Goal: Task Accomplishment & Management: Use online tool/utility

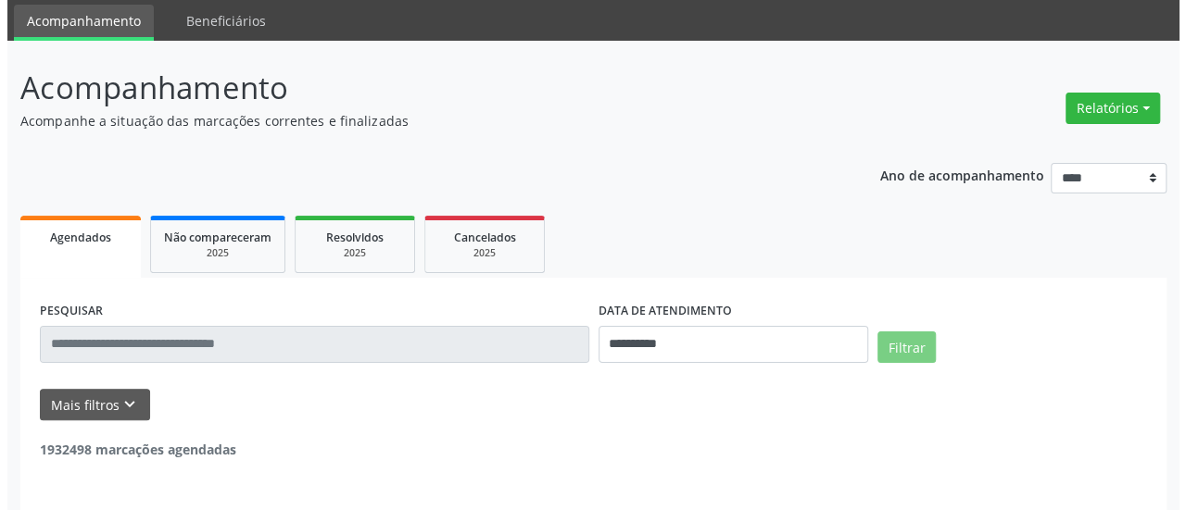
scroll to position [61, 0]
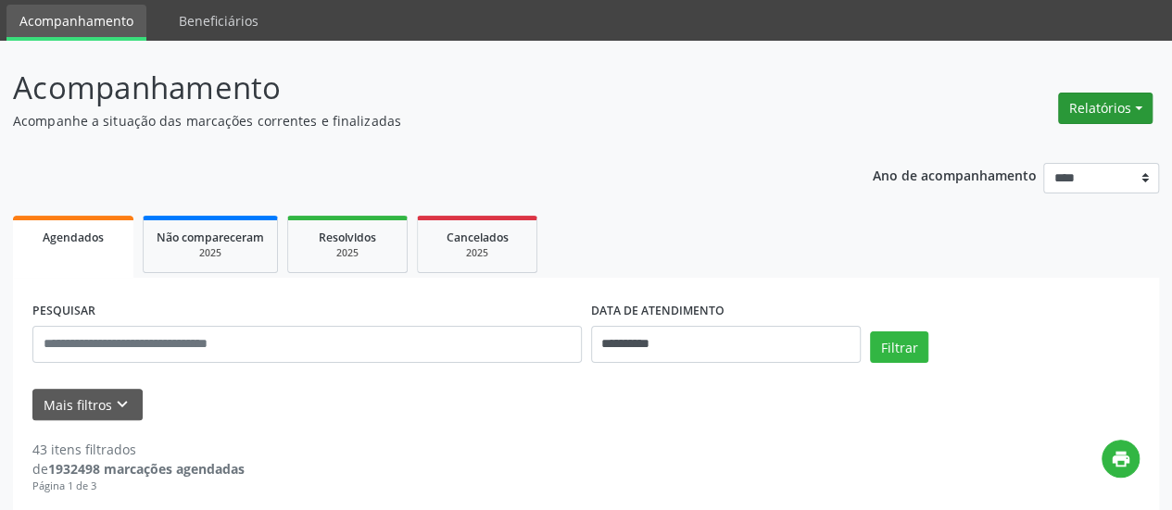
click at [1091, 118] on button "Relatórios" at bounding box center [1105, 108] width 94 height 31
click at [1050, 138] on link "Agendamentos" at bounding box center [1053, 147] width 199 height 26
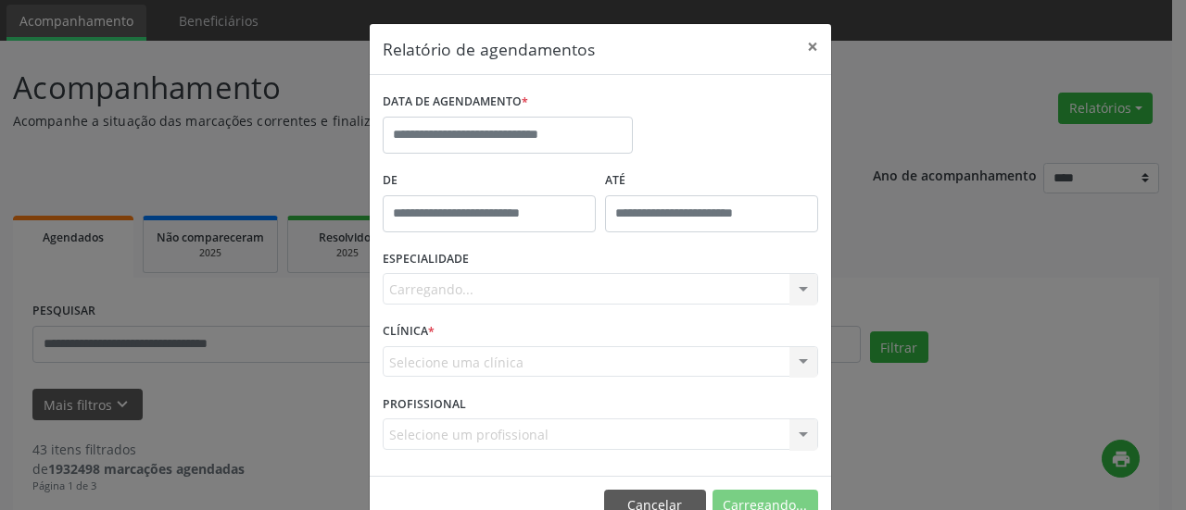
scroll to position [0, 0]
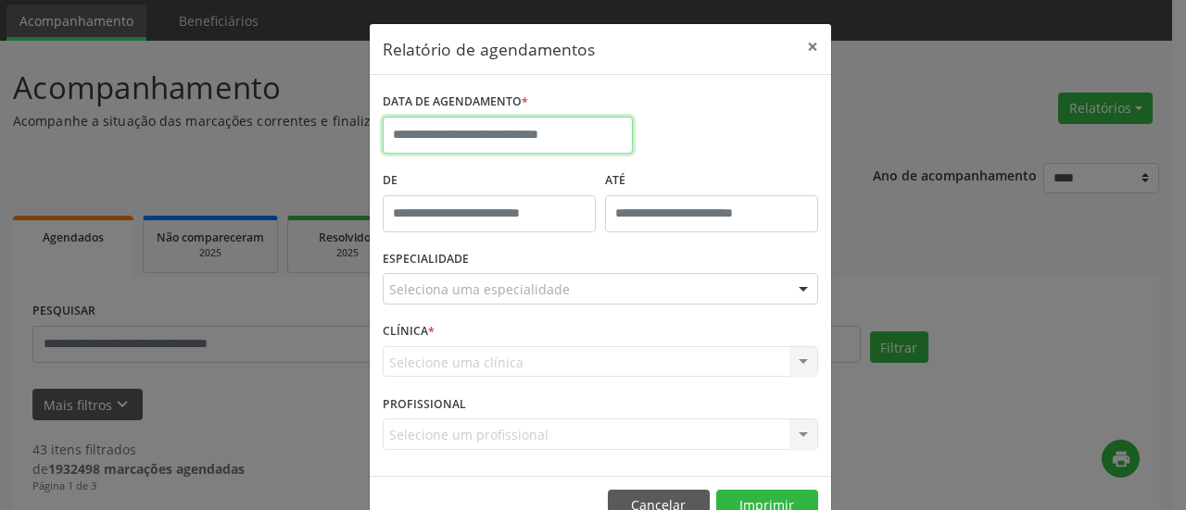
click at [573, 132] on input "text" at bounding box center [508, 135] width 250 height 37
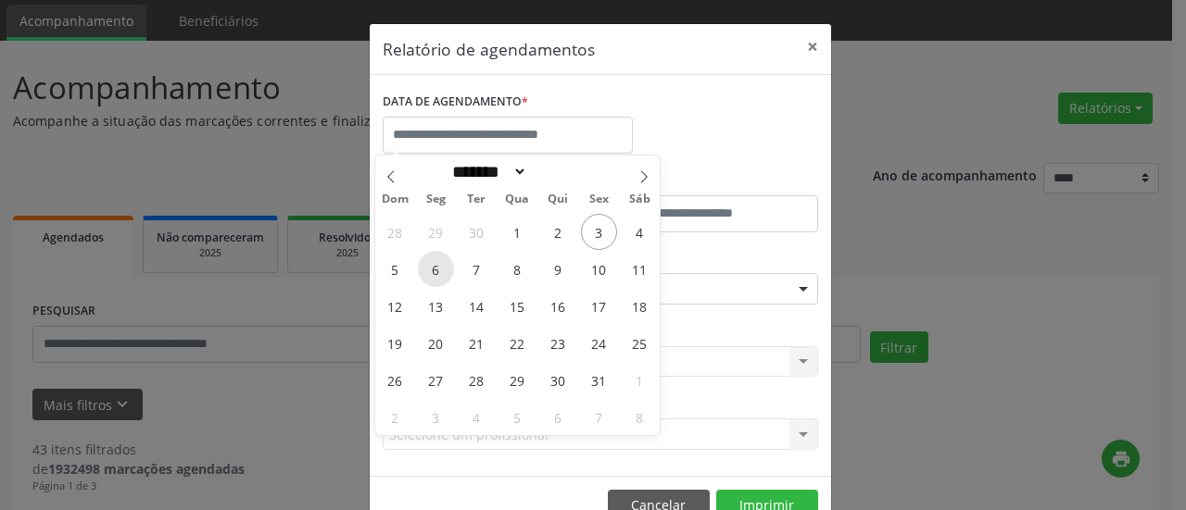
click at [435, 269] on span "6" at bounding box center [436, 269] width 36 height 36
type input "**********"
click at [435, 269] on span "6" at bounding box center [436, 269] width 36 height 36
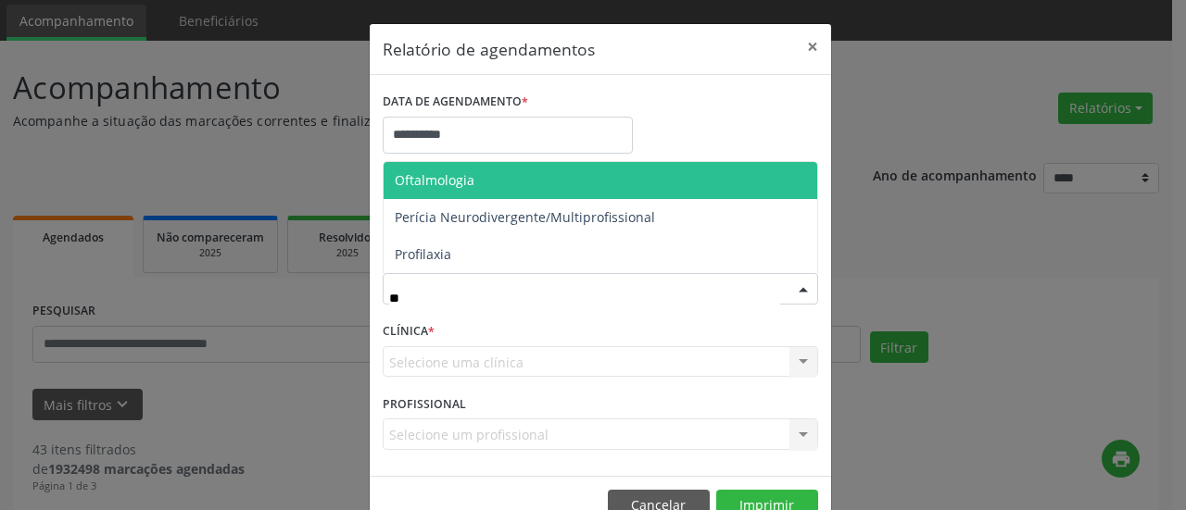
type input "***"
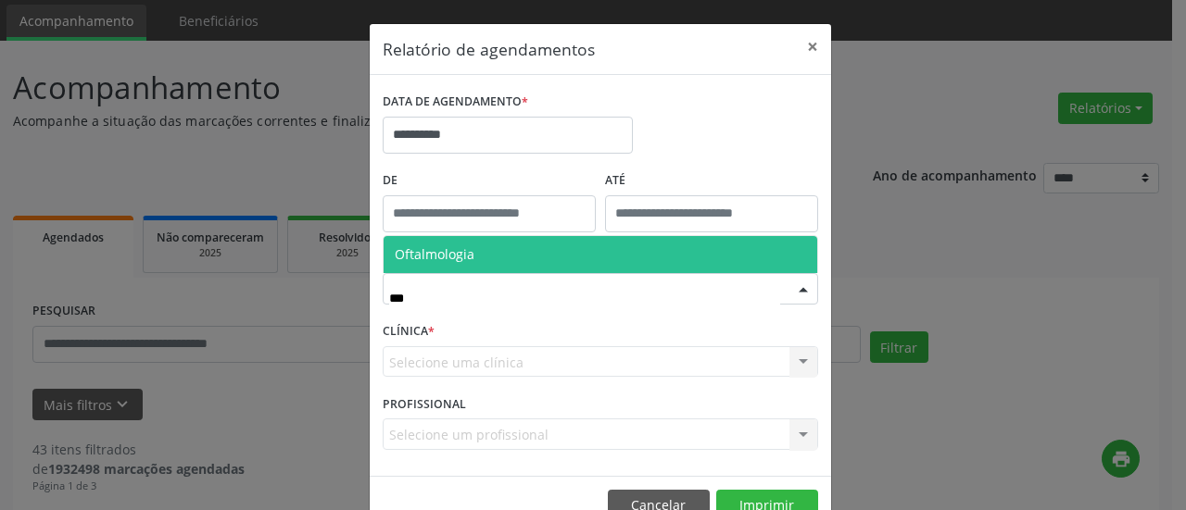
click at [445, 258] on span "Oftalmologia" at bounding box center [435, 254] width 80 height 18
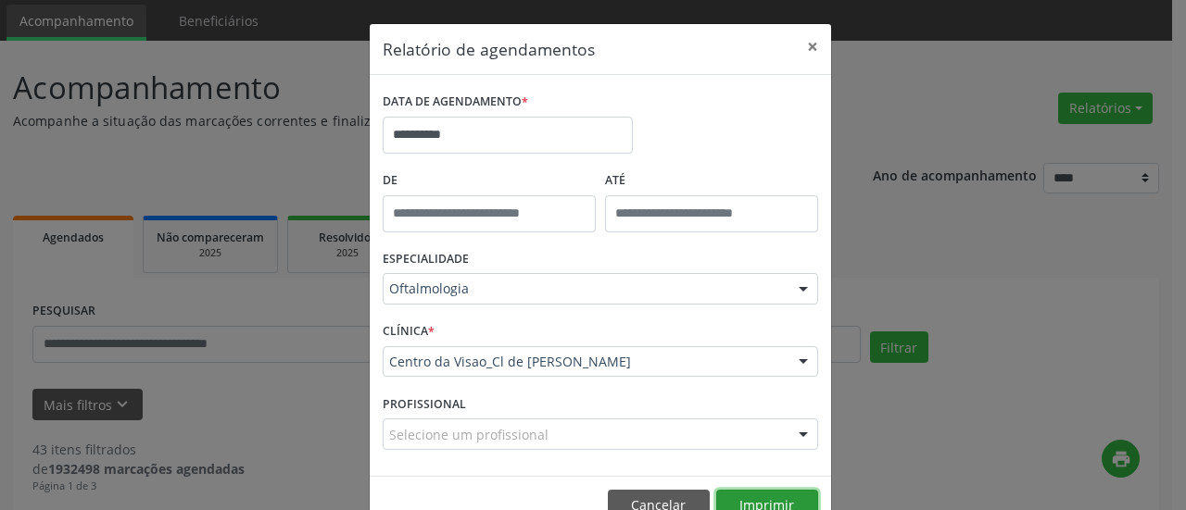
click at [735, 503] on button "Imprimir" at bounding box center [767, 505] width 102 height 31
